Goal: Find specific page/section: Find specific page/section

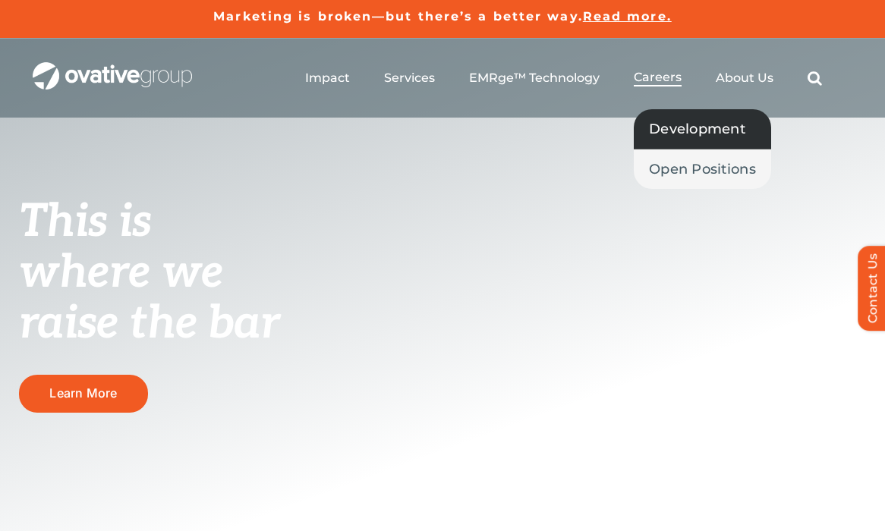
click at [699, 130] on span "Development" at bounding box center [697, 128] width 96 height 21
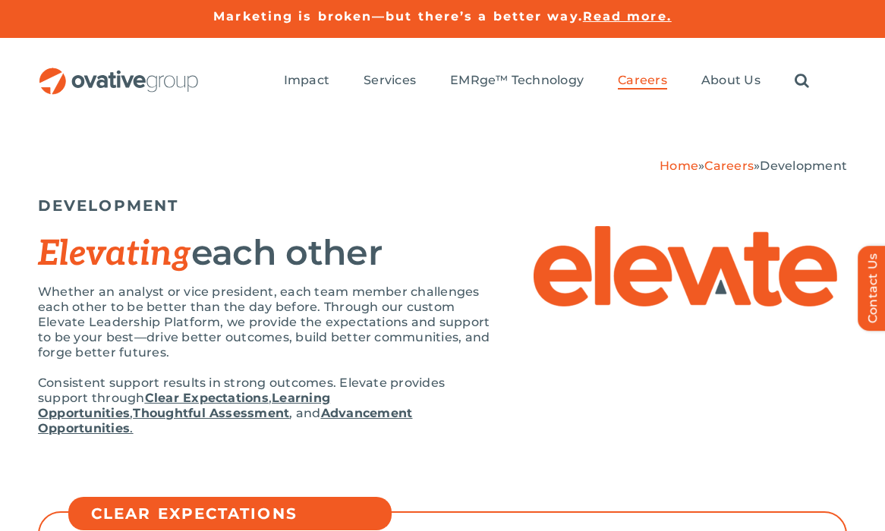
click at [309, 395] on link "Learning Opportunities" at bounding box center [184, 406] width 292 height 30
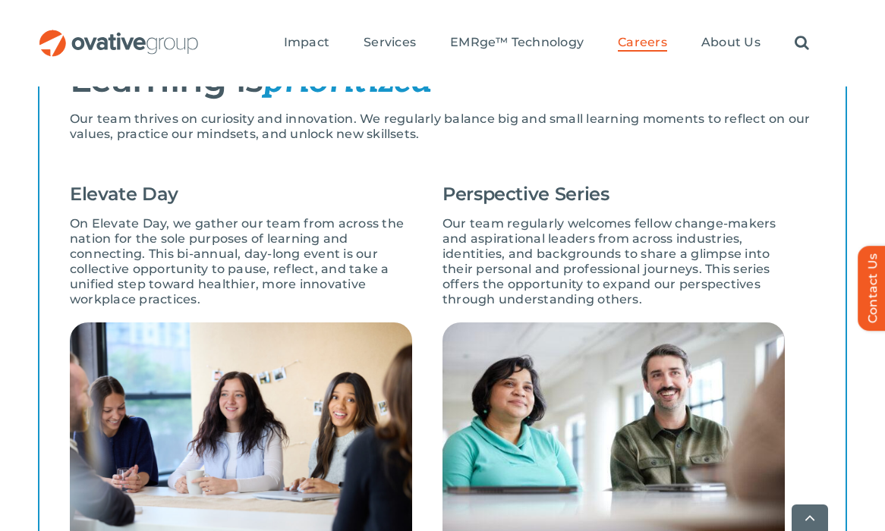
click at [190, 373] on img at bounding box center [241, 439] width 342 height 235
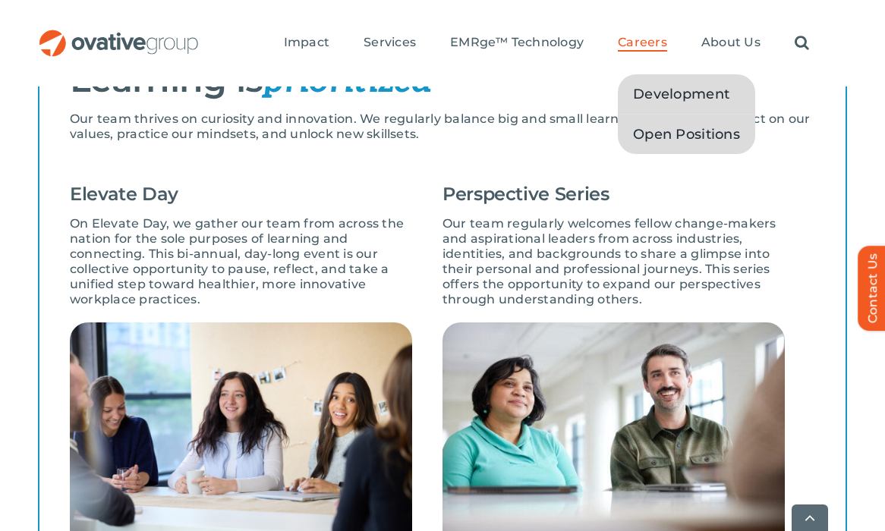
click at [675, 137] on span "Open Positions" at bounding box center [686, 134] width 107 height 21
